Goal: Find specific page/section: Locate a particular part of the current website

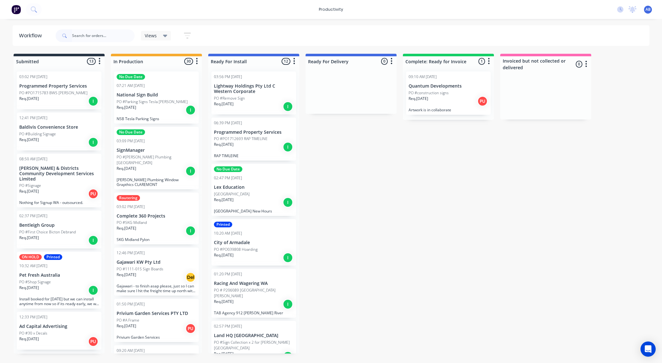
click at [161, 108] on div "Req. [DATE] I" at bounding box center [157, 110] width 80 height 11
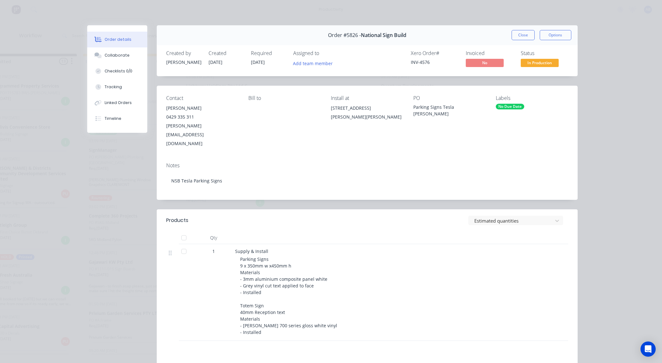
scroll to position [0, 29]
click at [525, 33] on button "Close" at bounding box center [523, 35] width 23 height 10
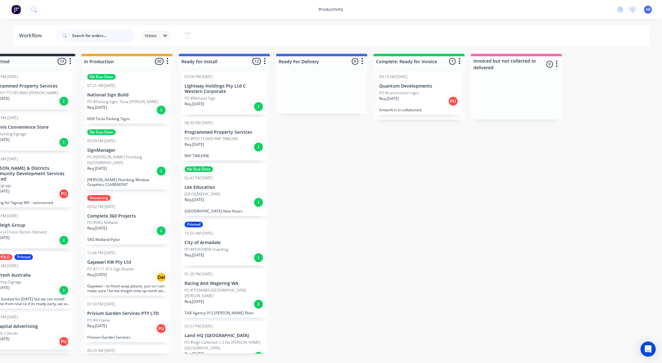
click at [91, 35] on input "text" at bounding box center [103, 35] width 63 height 13
type input "racing"
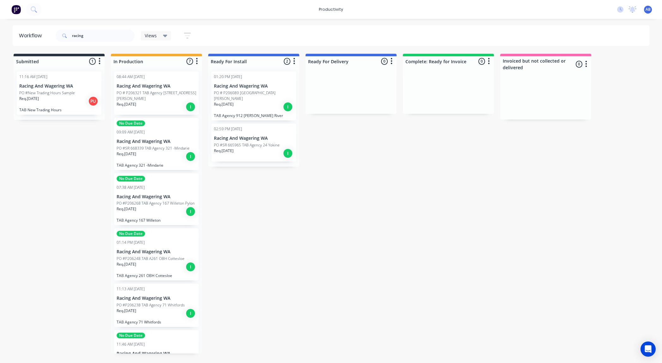
click at [158, 145] on p "PO #SR 668339 TAB Agency 321 -Mindarie" at bounding box center [153, 148] width 73 height 6
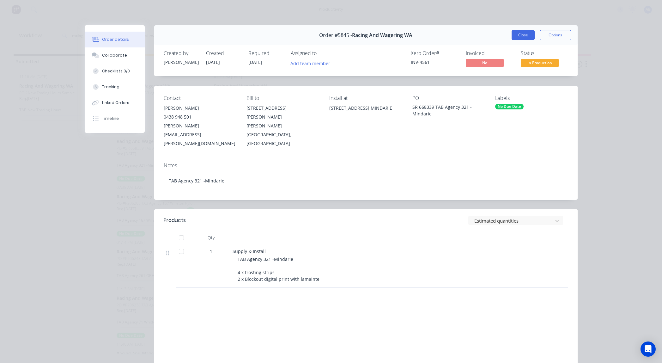
click at [523, 39] on button "Close" at bounding box center [523, 35] width 23 height 10
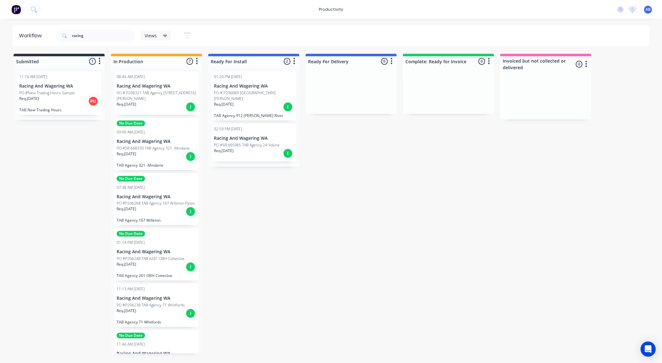
click at [161, 101] on div "Req. [DATE] I" at bounding box center [157, 106] width 80 height 11
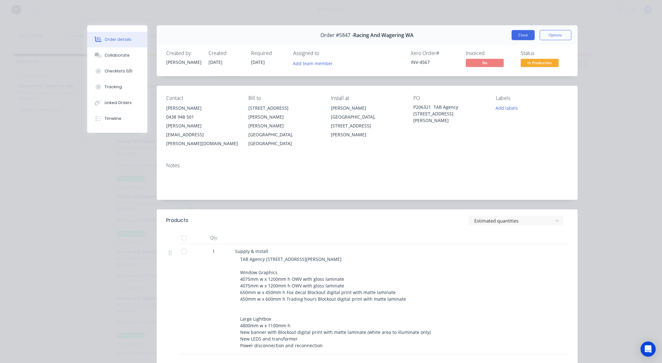
click at [516, 35] on button "Close" at bounding box center [523, 35] width 23 height 10
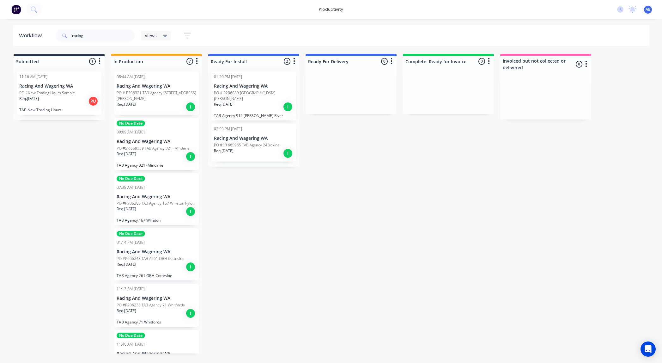
click at [159, 194] on p "Racing And Wagering WA" at bounding box center [157, 196] width 80 height 5
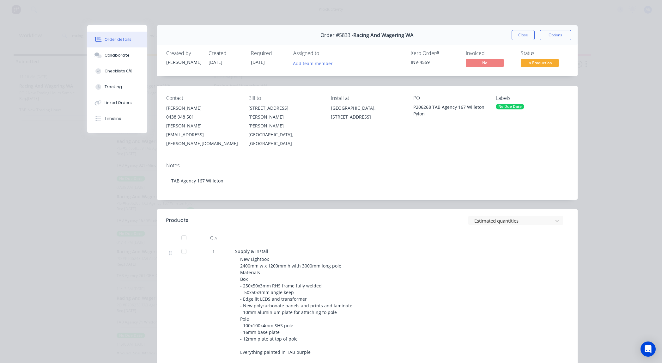
drag, startPoint x: 524, startPoint y: 35, endPoint x: 512, endPoint y: 34, distance: 12.0
click at [524, 35] on button "Close" at bounding box center [523, 35] width 23 height 10
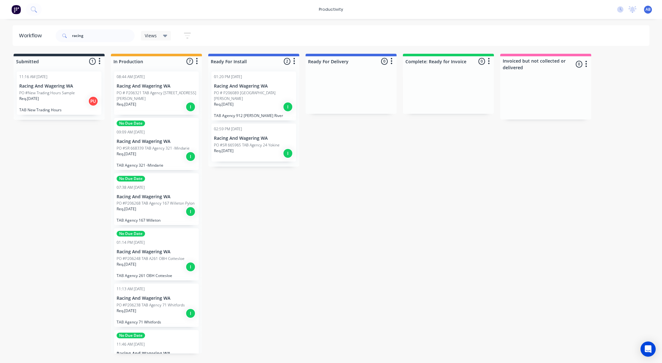
click at [171, 256] on p "PO #P206248 TAB A261 OBH Cottesloe" at bounding box center [151, 259] width 68 height 6
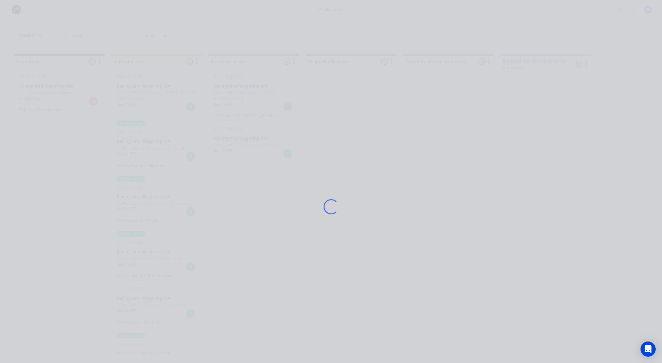
click at [171, 253] on div "Loading..." at bounding box center [331, 206] width 506 height 363
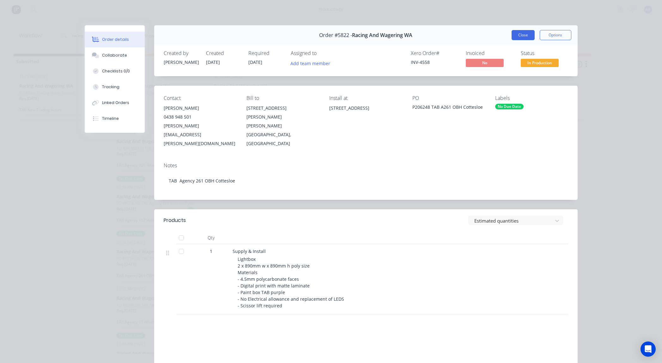
click at [524, 34] on button "Close" at bounding box center [523, 35] width 23 height 10
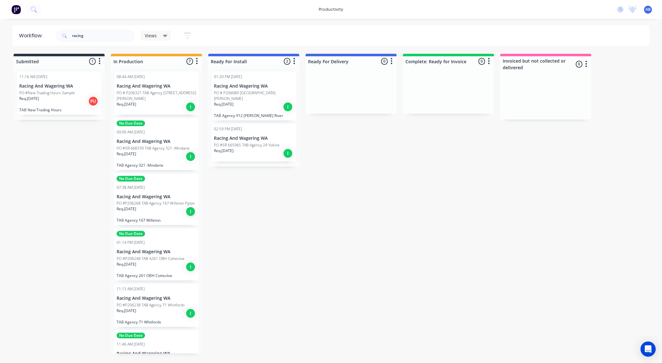
click at [176, 302] on p "PO #P206238 TAB Agency 71 Whitfords" at bounding box center [151, 305] width 68 height 6
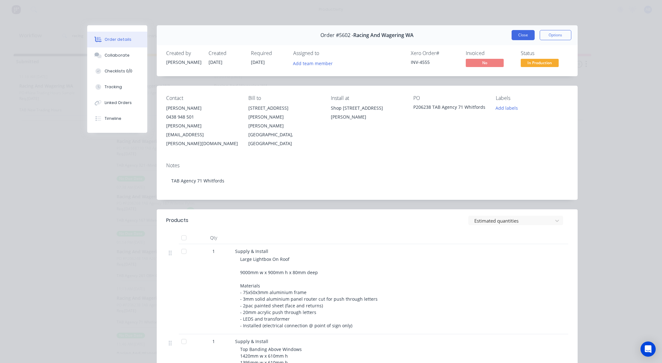
click at [521, 34] on button "Close" at bounding box center [523, 35] width 23 height 10
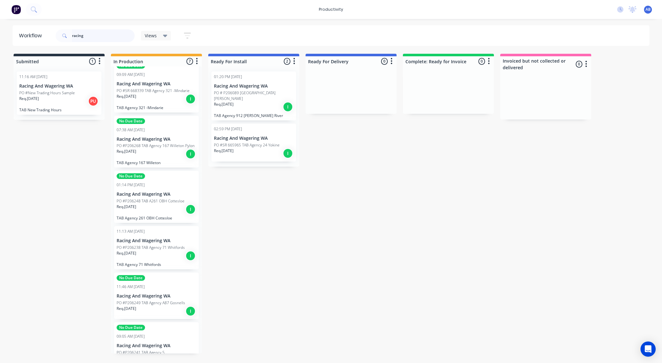
scroll to position [67, 0]
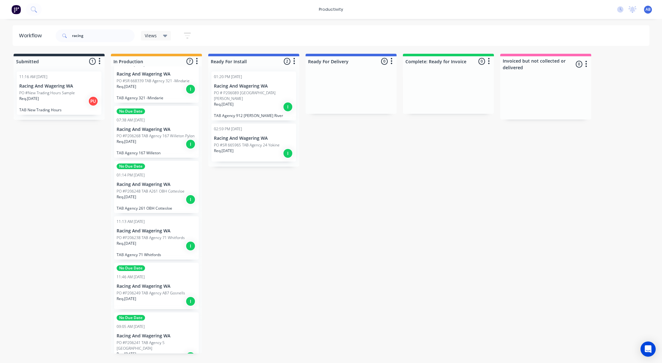
click at [156, 275] on div "No Due Date 11:46 AM [DATE] Racing And Wagering WA PO #P206249 TAB Agency A87 G…" at bounding box center [156, 286] width 85 height 46
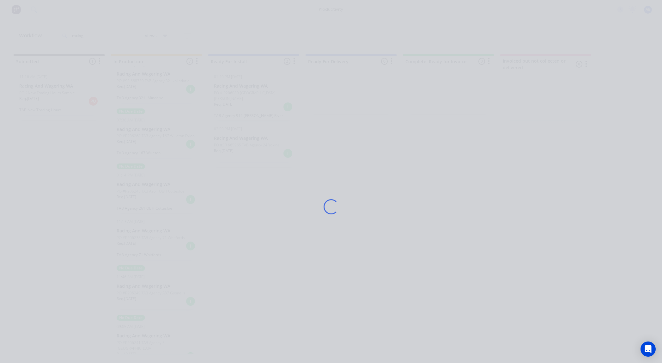
scroll to position [0, 3]
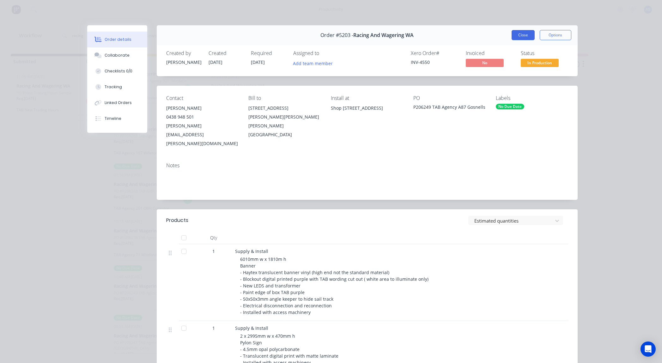
click at [525, 33] on button "Close" at bounding box center [523, 35] width 23 height 10
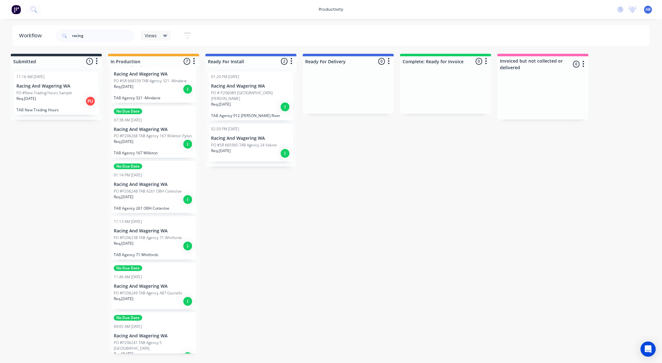
click at [153, 333] on p "Racing And Wagering WA" at bounding box center [154, 335] width 80 height 5
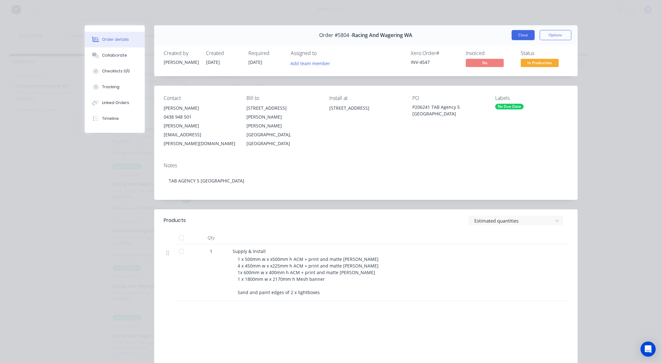
click at [529, 36] on button "Close" at bounding box center [523, 35] width 23 height 10
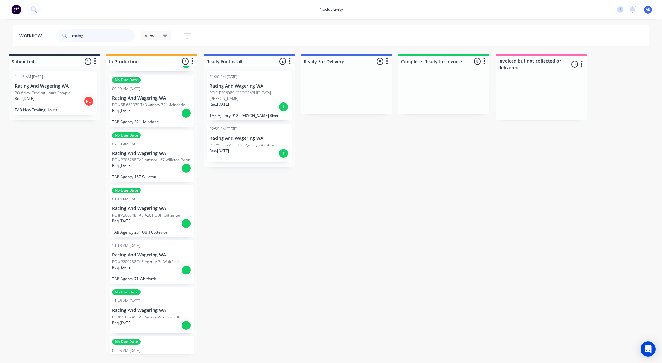
scroll to position [43, 0]
drag, startPoint x: 106, startPoint y: 36, endPoint x: -41, endPoint y: 32, distance: 147.6
click at [0, 32] on html "productivity productivity Workflow Planner Delivery Scheduling Timesheets No ne…" at bounding box center [327, 162] width 662 height 325
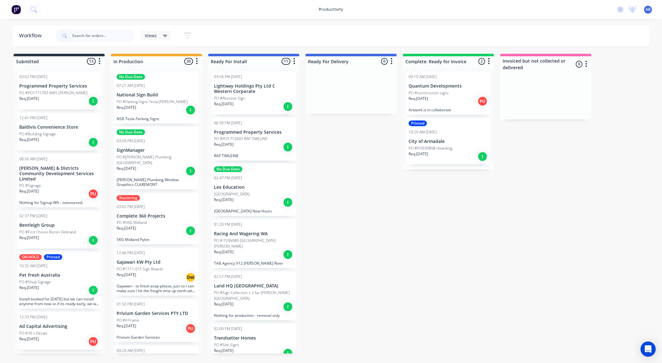
click at [118, 259] on p "Gajawari KW Pty Ltd" at bounding box center [157, 261] width 80 height 5
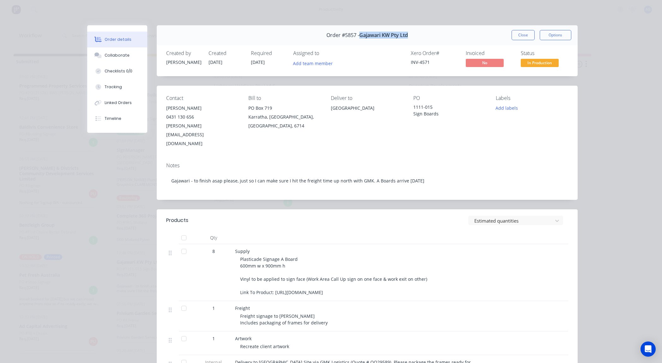
drag, startPoint x: 360, startPoint y: 36, endPoint x: 408, endPoint y: 35, distance: 48.7
click at [408, 35] on div "Order #5857 - Gajawari KW Pty Ltd Close Options" at bounding box center [367, 35] width 421 height 20
copy span "Gajawari KW Pty Ltd"
click at [522, 35] on button "Close" at bounding box center [523, 35] width 23 height 10
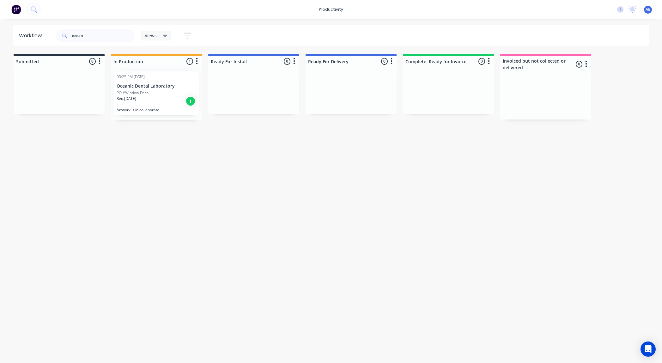
click at [140, 87] on p "Oceanic Dental Laboratory" at bounding box center [157, 85] width 80 height 5
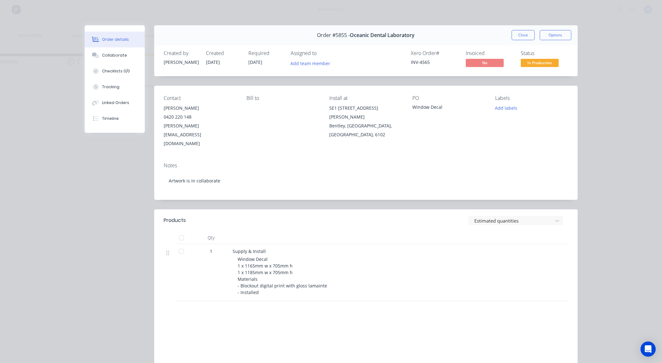
scroll to position [0, 22]
click at [117, 54] on div "Collaborate" at bounding box center [114, 55] width 25 height 6
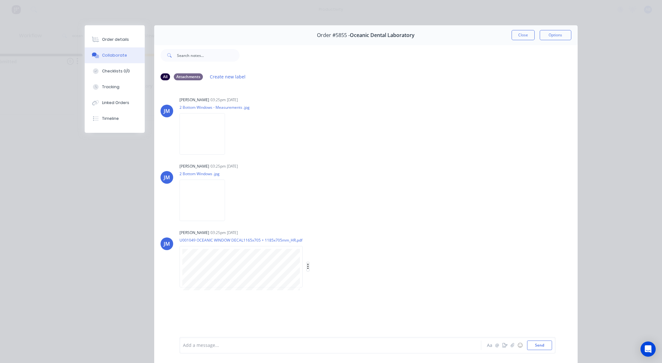
click at [307, 265] on icon "button" at bounding box center [308, 266] width 2 height 7
click at [337, 286] on button "Download" at bounding box center [349, 283] width 71 height 14
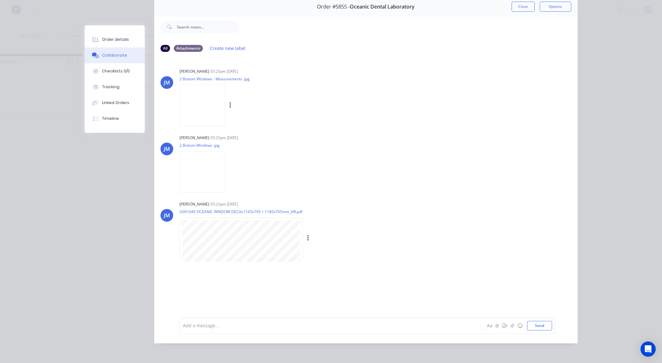
click at [213, 107] on img at bounding box center [201, 105] width 45 height 41
click at [520, 8] on button "Close" at bounding box center [523, 7] width 23 height 10
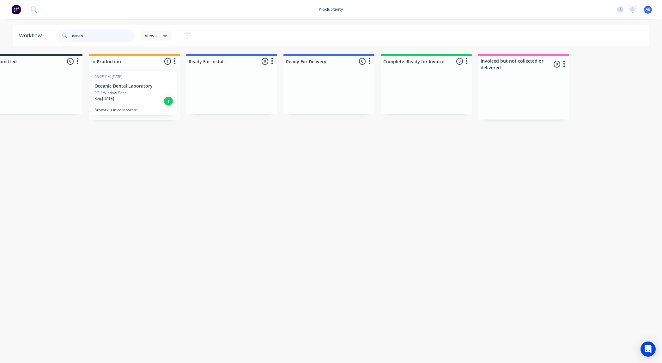
drag, startPoint x: 97, startPoint y: 37, endPoint x: 37, endPoint y: 32, distance: 60.2
click at [37, 32] on header "Workflow ocean Views Save new view None (Default) edit Show/Hide statuses Show …" at bounding box center [331, 35] width 637 height 21
type input "racing"
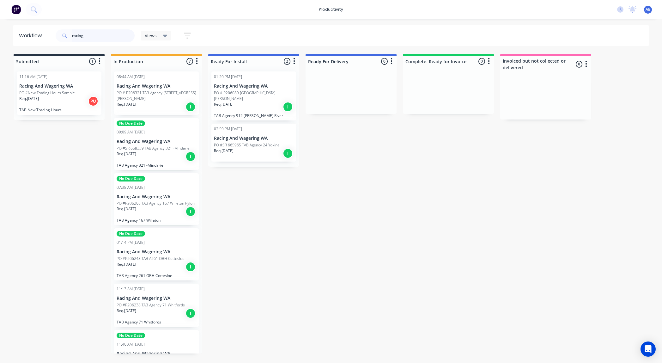
scroll to position [84, 0]
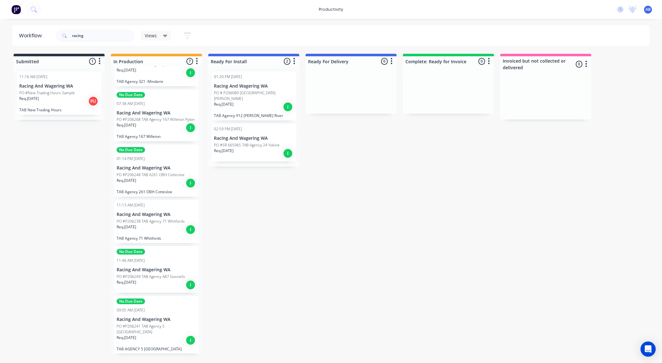
click at [149, 323] on p "PO #P206241 TAB Agency 5 [GEOGRAPHIC_DATA]" at bounding box center [157, 328] width 80 height 11
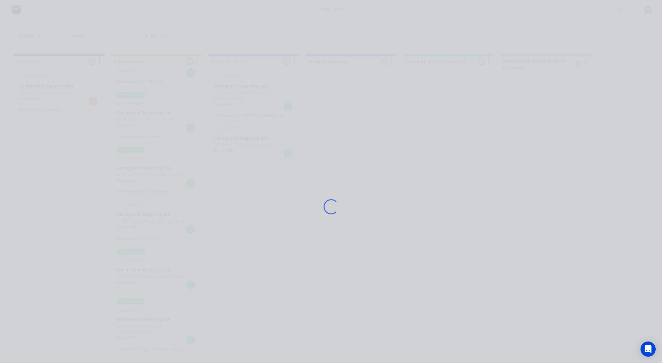
scroll to position [0, 1]
